Goal: Navigation & Orientation: Find specific page/section

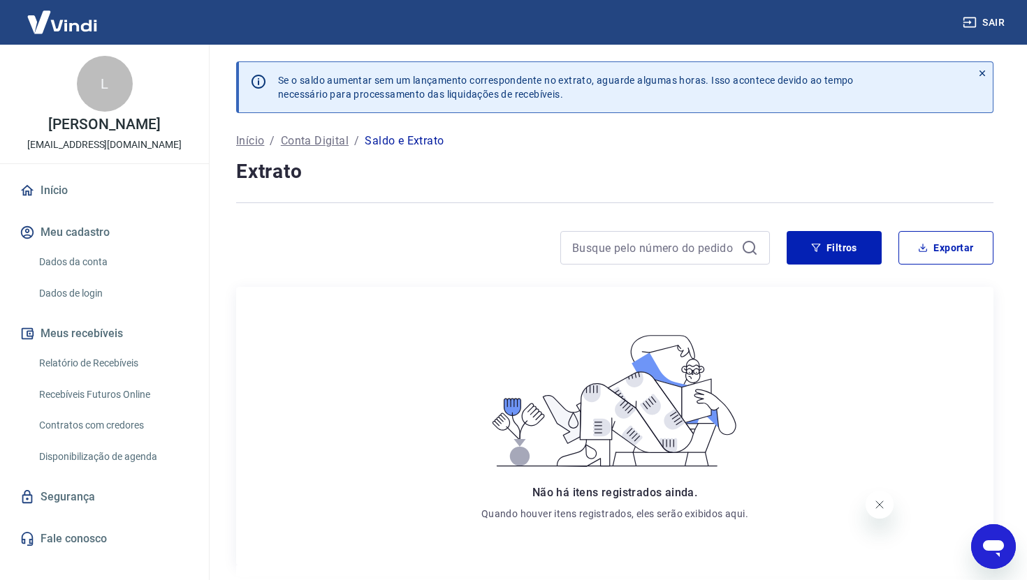
click at [87, 15] on img at bounding box center [62, 22] width 91 height 43
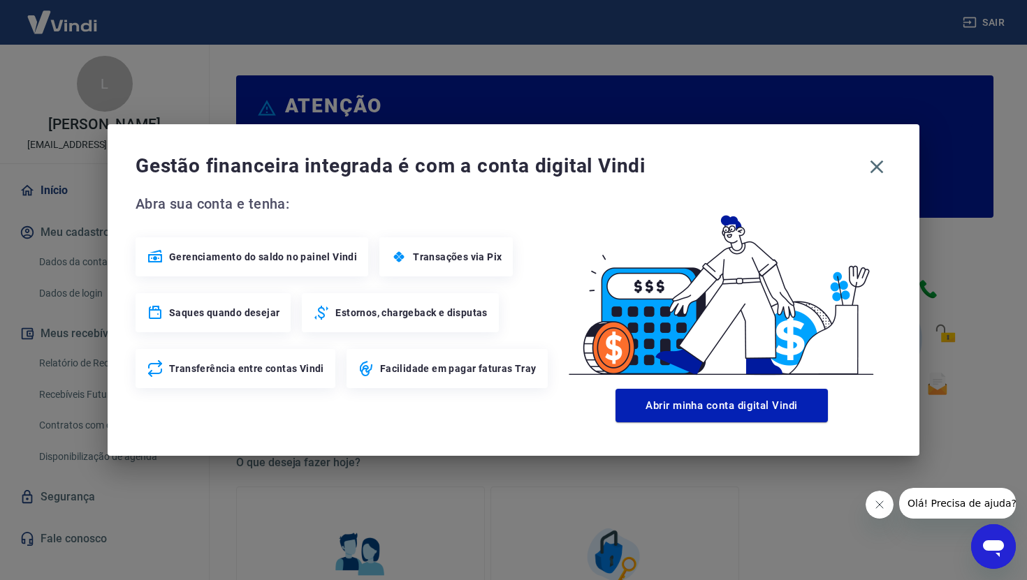
click at [271, 258] on span "Gerenciamento do saldo no painel Vindi" at bounding box center [263, 257] width 188 height 14
click at [161, 258] on icon at bounding box center [155, 256] width 14 height 13
click at [205, 256] on span "Gerenciamento do saldo no painel Vindi" at bounding box center [263, 257] width 188 height 14
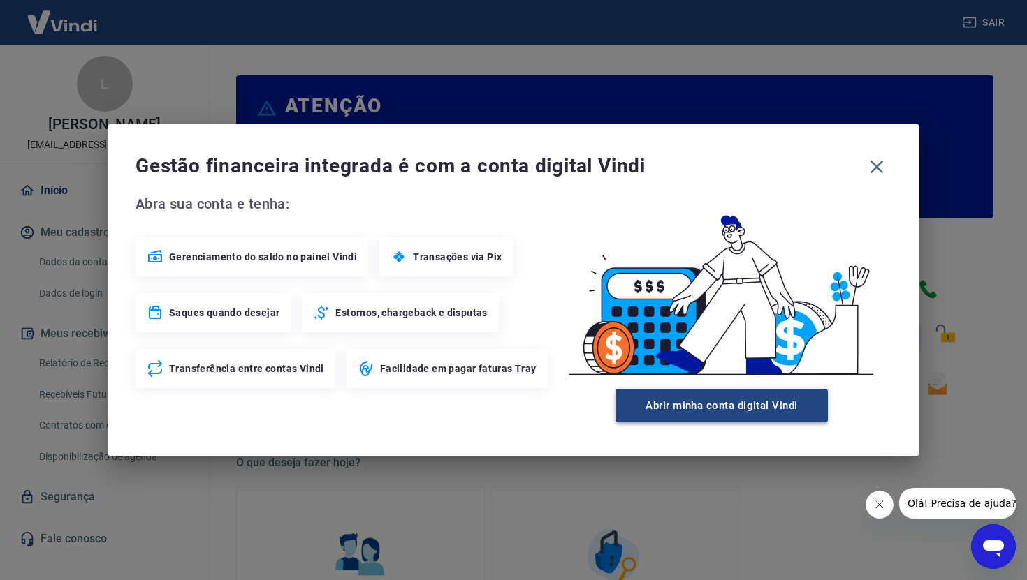
click at [668, 416] on button "Abrir minha conta digital Vindi" at bounding box center [721, 406] width 212 height 34
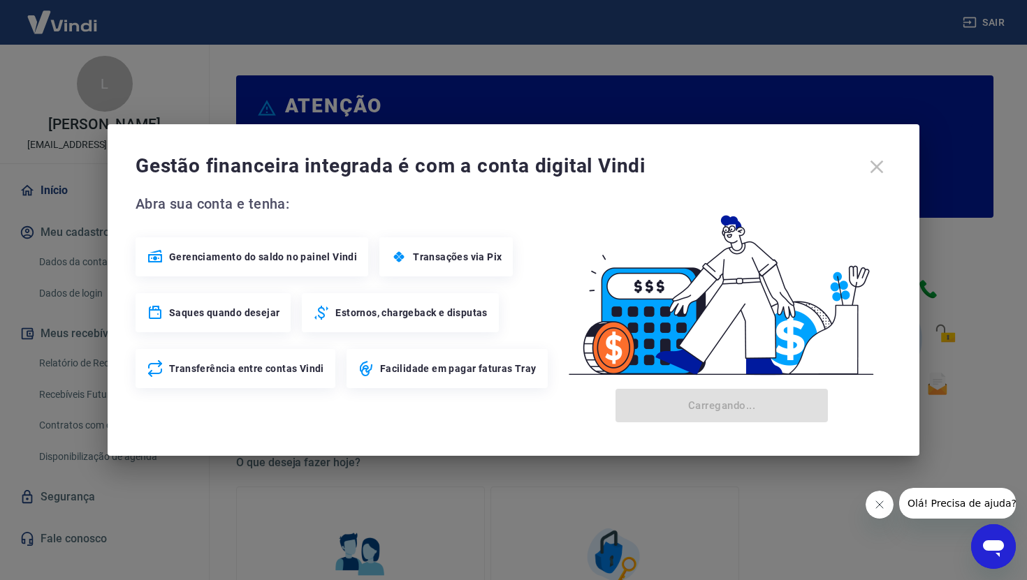
click at [877, 168] on div "Gestão financeira integrada é com a conta digital Vindi" at bounding box center [513, 166] width 756 height 29
click at [880, 500] on icon "Fechar mensagem da empresa" at bounding box center [879, 504] width 11 height 11
click at [881, 166] on div "Gestão financeira integrada é com a conta digital Vindi" at bounding box center [513, 166] width 756 height 29
